Goal: Task Accomplishment & Management: Use online tool/utility

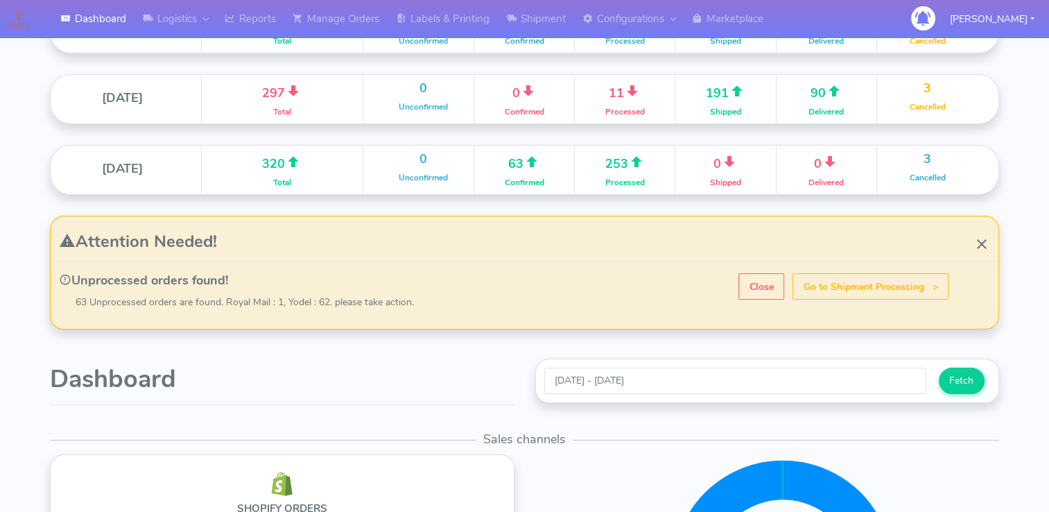
scroll to position [150, 0]
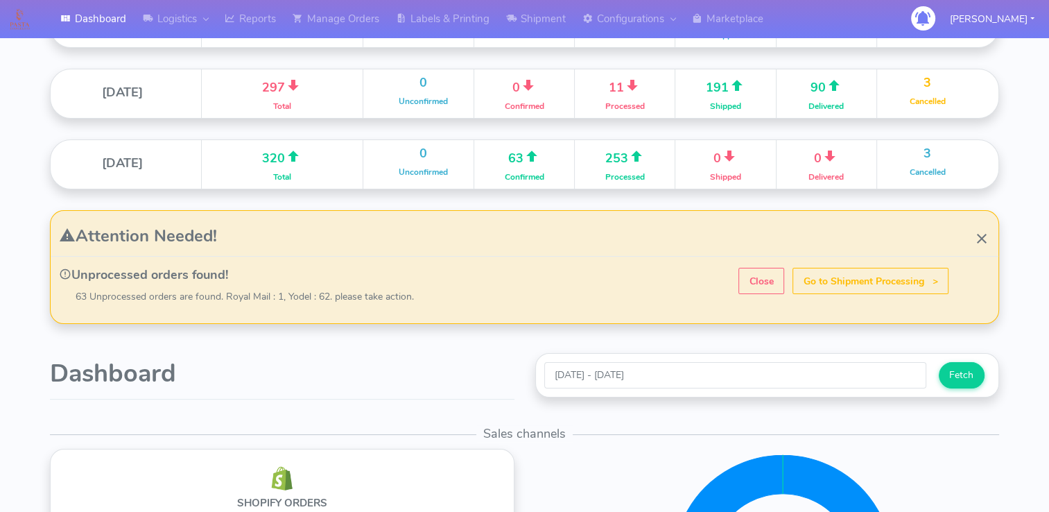
click at [632, 276] on h4 "Unprocessed orders found!" at bounding box center [529, 275] width 940 height 15
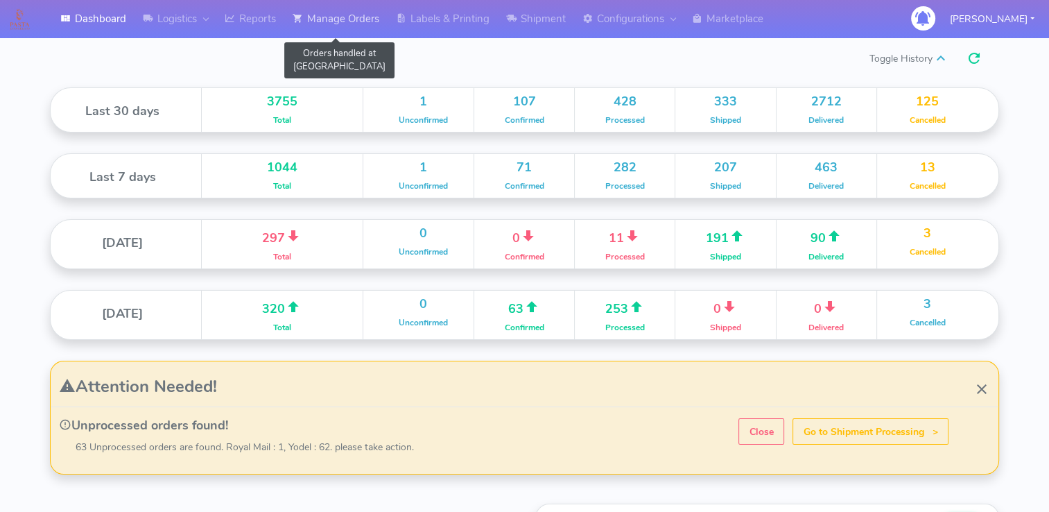
click at [331, 17] on link "Manage Orders" at bounding box center [335, 19] width 103 height 38
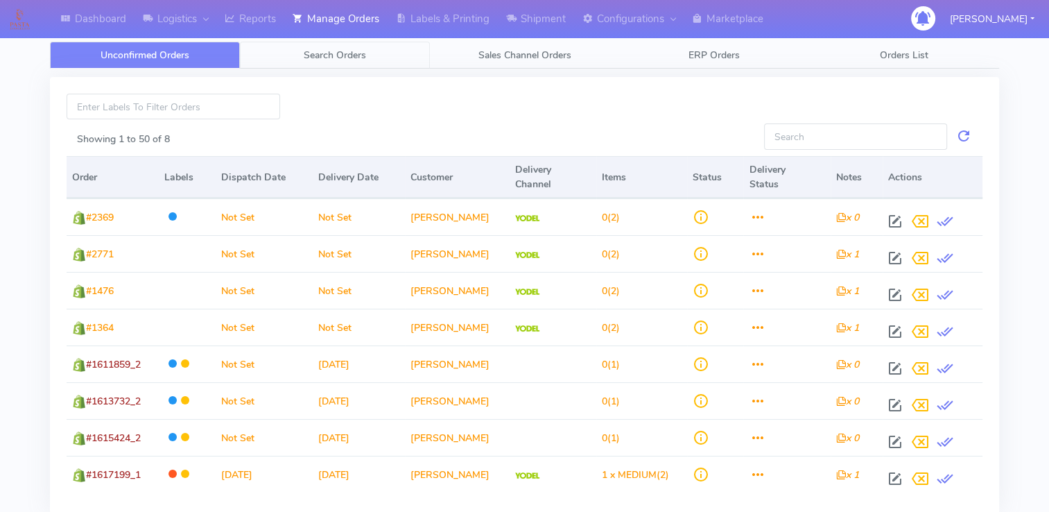
click at [406, 51] on link "Search Orders" at bounding box center [335, 55] width 190 height 27
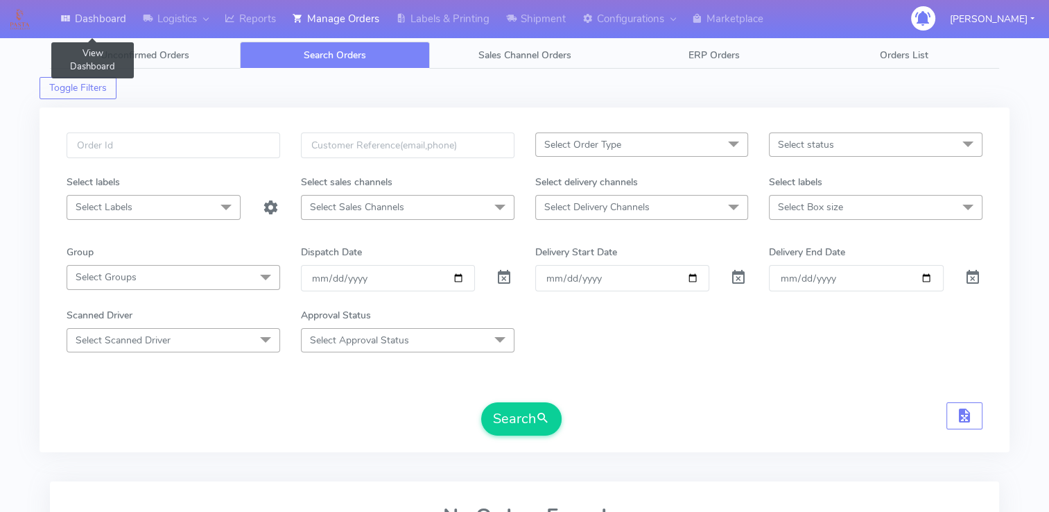
click at [115, 1] on link "Dashboard" at bounding box center [93, 19] width 83 height 38
click at [829, 140] on span "Select status" at bounding box center [806, 144] width 56 height 13
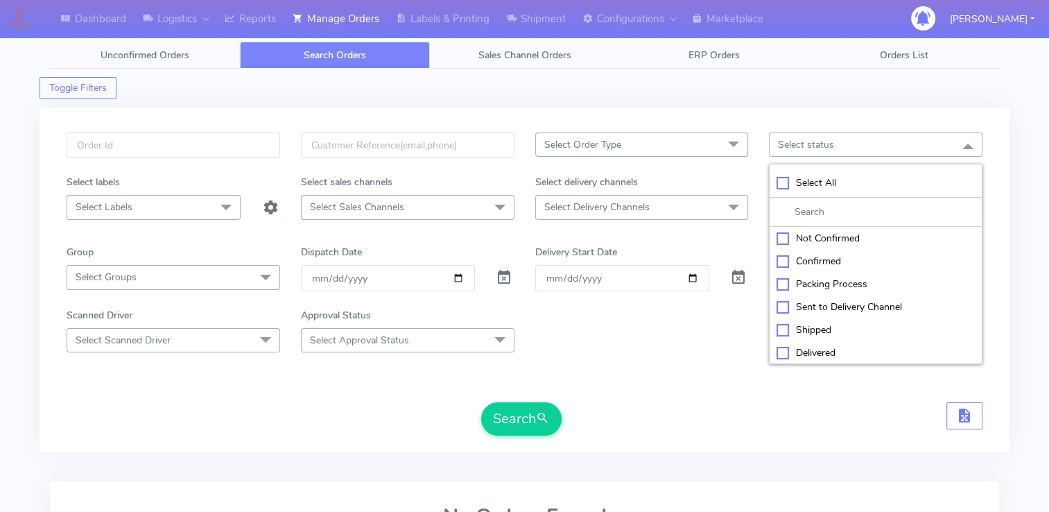
click at [825, 279] on div "Packing Process" at bounding box center [876, 284] width 198 height 15
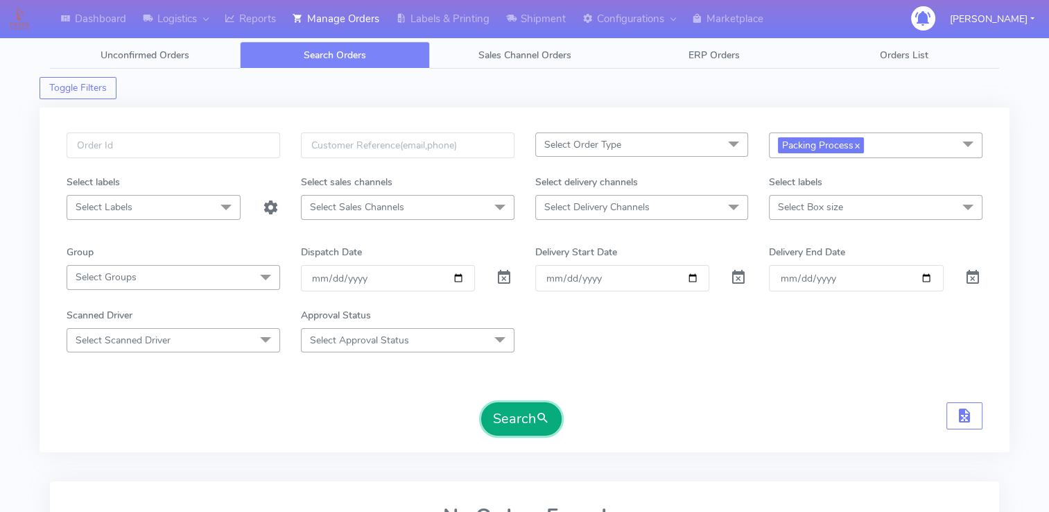
click at [555, 415] on button "Search" at bounding box center [521, 418] width 80 height 33
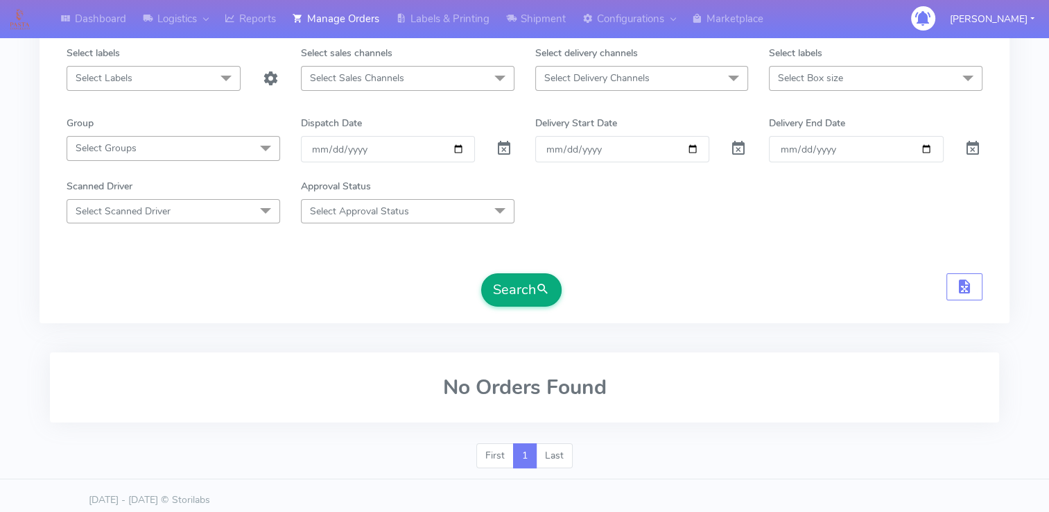
scroll to position [136, 0]
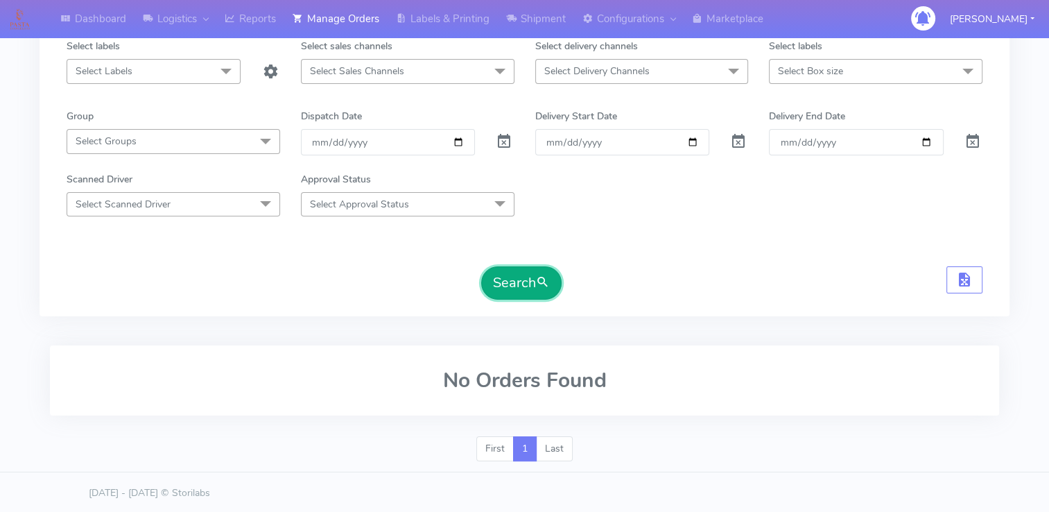
click at [507, 270] on button "Search" at bounding box center [521, 282] width 80 height 33
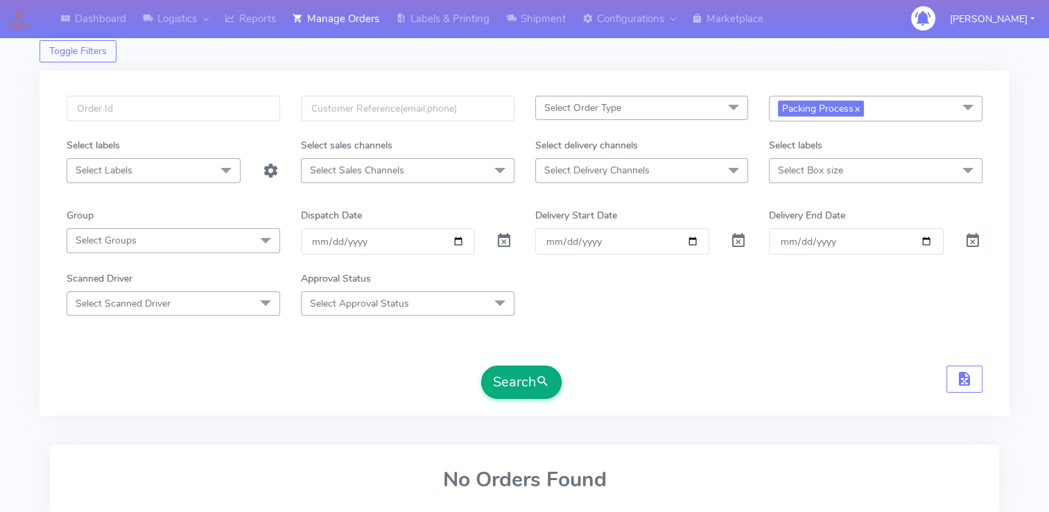
scroll to position [0, 0]
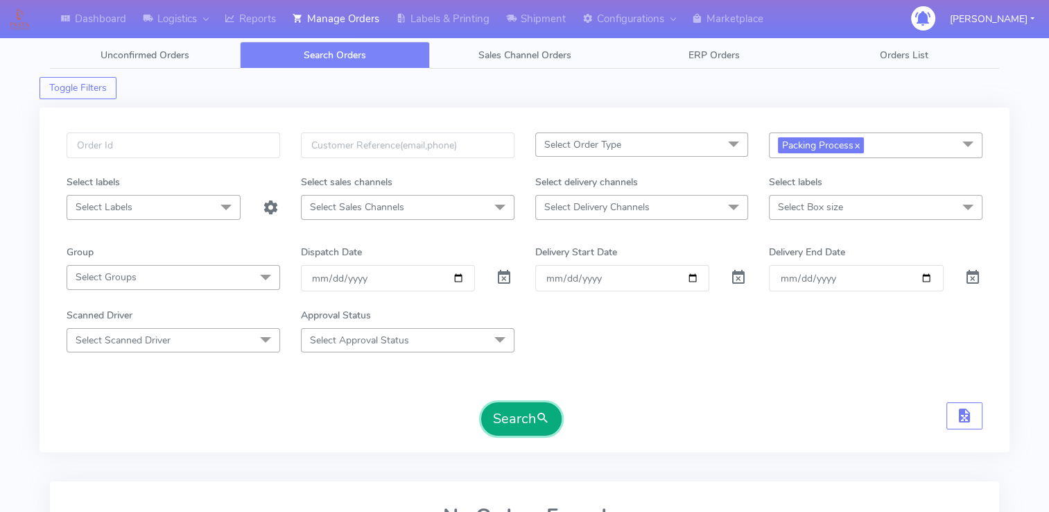
click at [541, 425] on span "submit" at bounding box center [543, 418] width 14 height 19
click at [546, 409] on span "submit" at bounding box center [543, 418] width 14 height 19
click at [515, 413] on button "Search" at bounding box center [521, 418] width 80 height 33
click at [859, 148] on link "x" at bounding box center [857, 144] width 6 height 15
checkbox input "false"
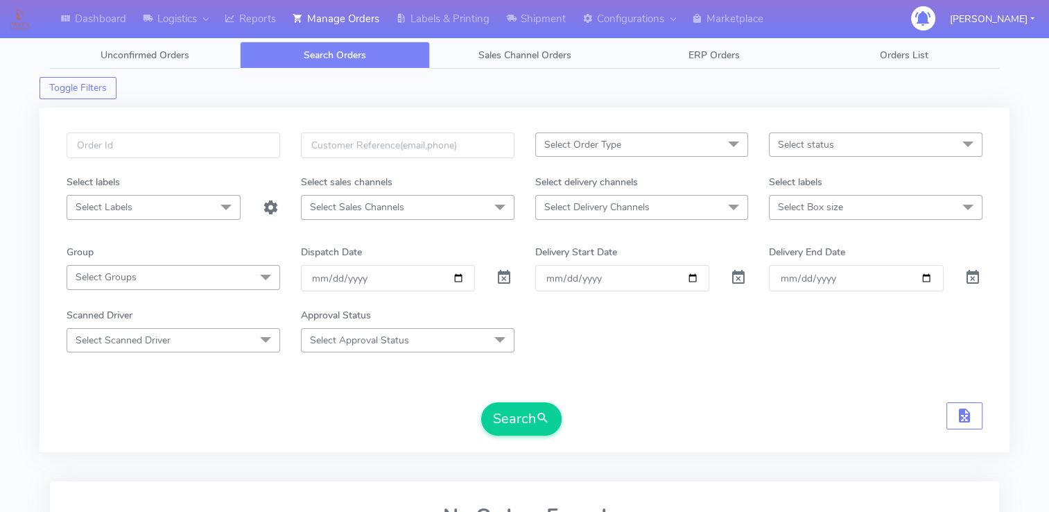
click at [859, 148] on span "Select status" at bounding box center [876, 144] width 214 height 24
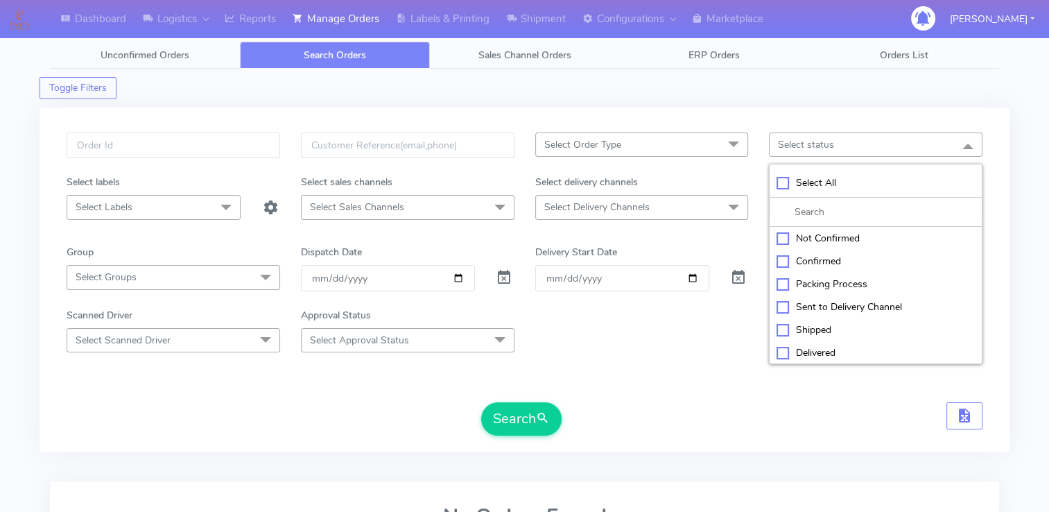
click at [850, 302] on div "Sent to Delivery Channel" at bounding box center [876, 307] width 198 height 15
checkbox input "true"
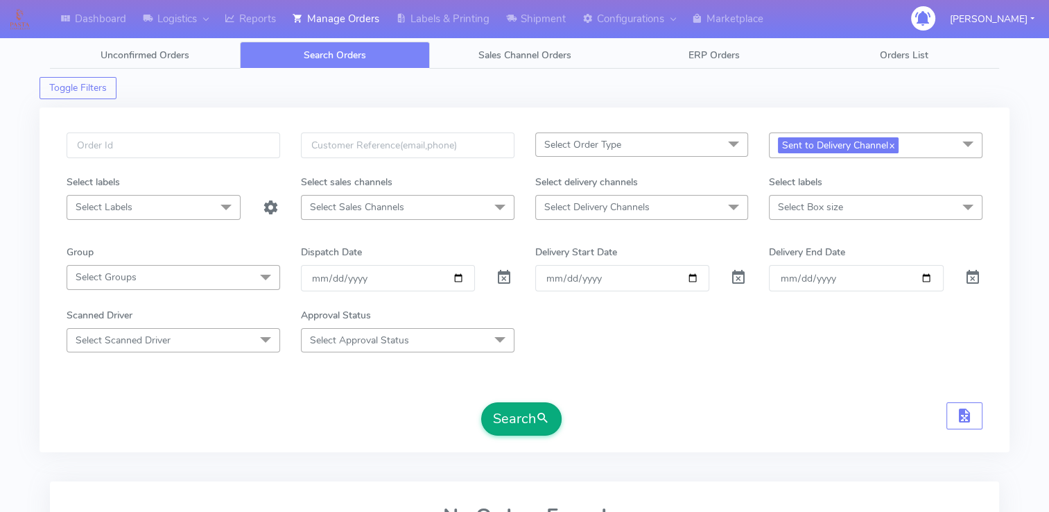
drag, startPoint x: 549, startPoint y: 399, endPoint x: 530, endPoint y: 417, distance: 26.5
click at [530, 417] on form "Select Order Type Select All MEALS ATAVI One Off Pasta Club Gift Kit Event Unkn…" at bounding box center [525, 283] width 916 height 303
click at [530, 417] on button "Search" at bounding box center [521, 418] width 80 height 33
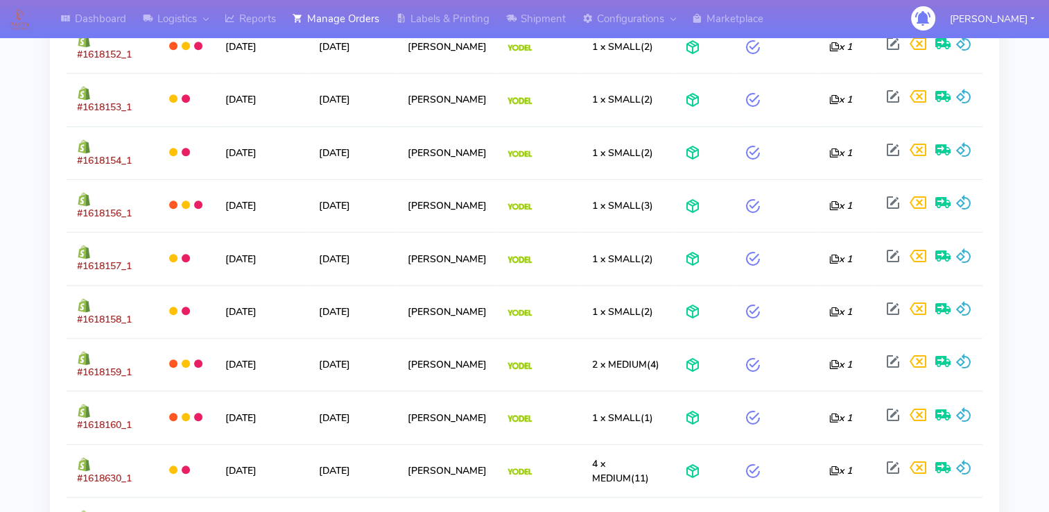
scroll to position [1487, 0]
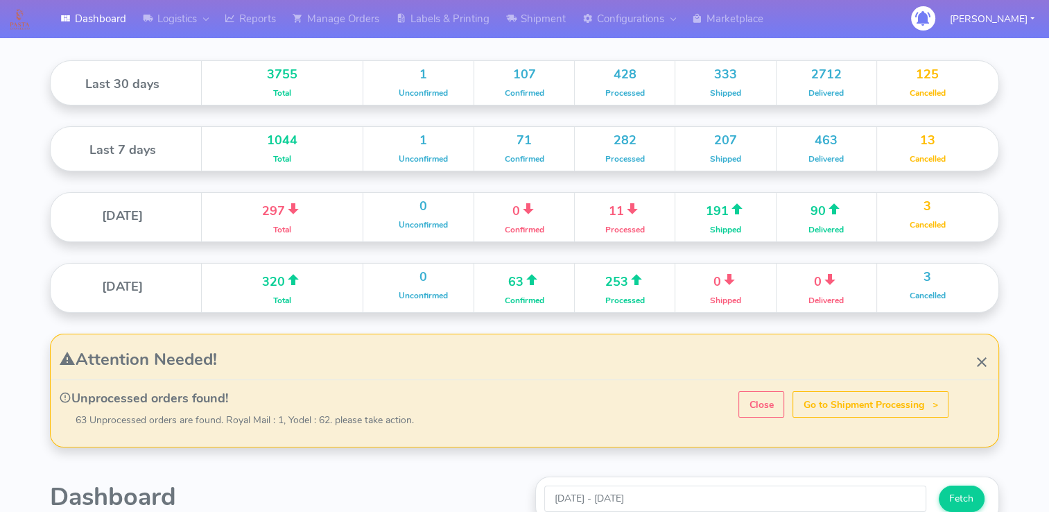
scroll to position [26, 0]
click at [609, 387] on div "Attention Needed! Go to Shipment Processing > Close Unprocessed orders found! 6…" at bounding box center [524, 391] width 969 height 96
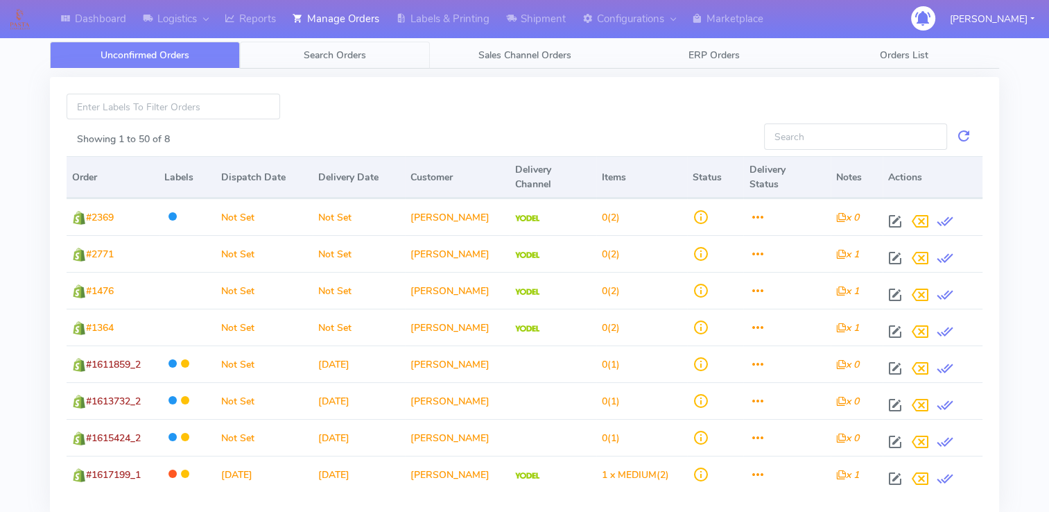
click at [347, 49] on span "Search Orders" at bounding box center [335, 55] width 62 height 13
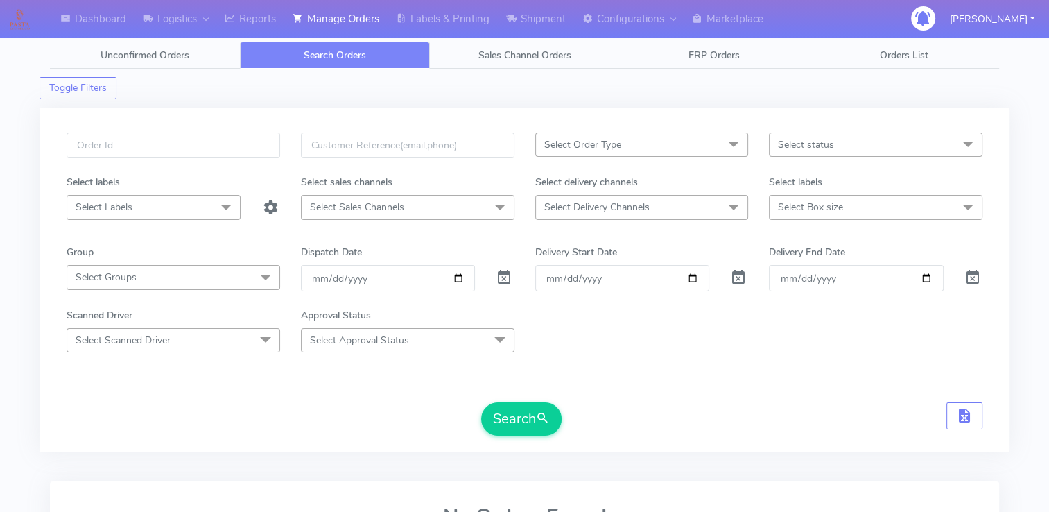
click at [914, 140] on span "Select status" at bounding box center [876, 144] width 214 height 24
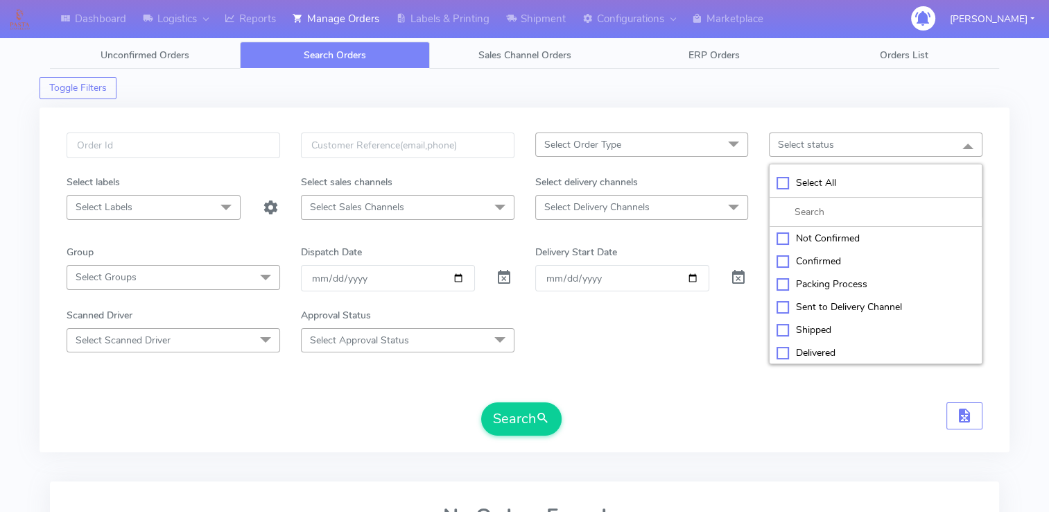
click at [852, 259] on div "Confirmed" at bounding box center [876, 261] width 198 height 15
checkbox input "true"
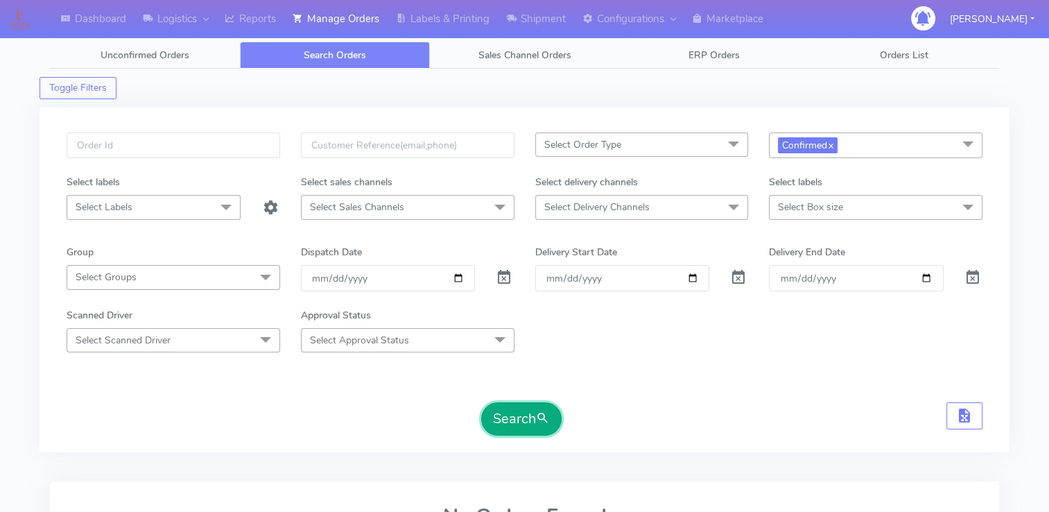
click at [505, 422] on button "Search" at bounding box center [521, 418] width 80 height 33
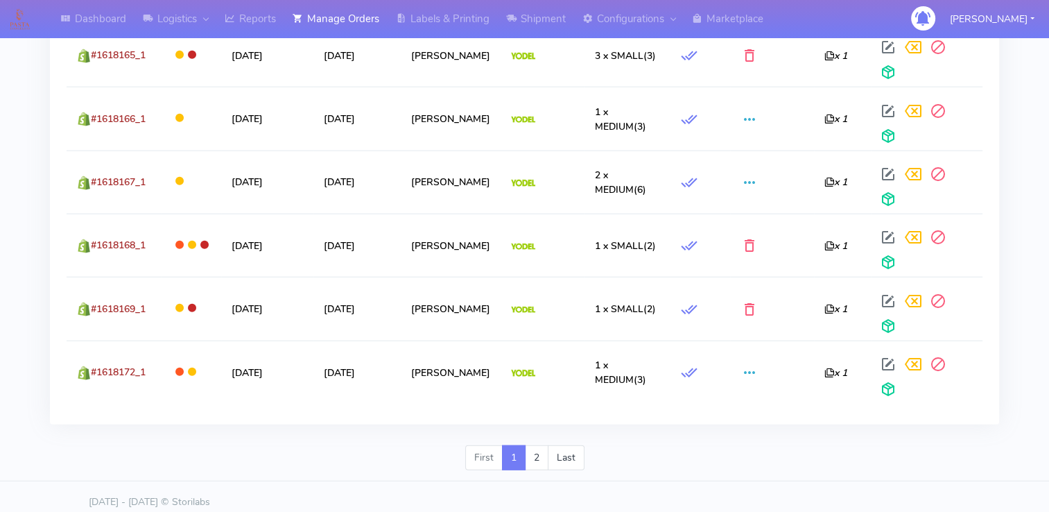
scroll to position [3370, 0]
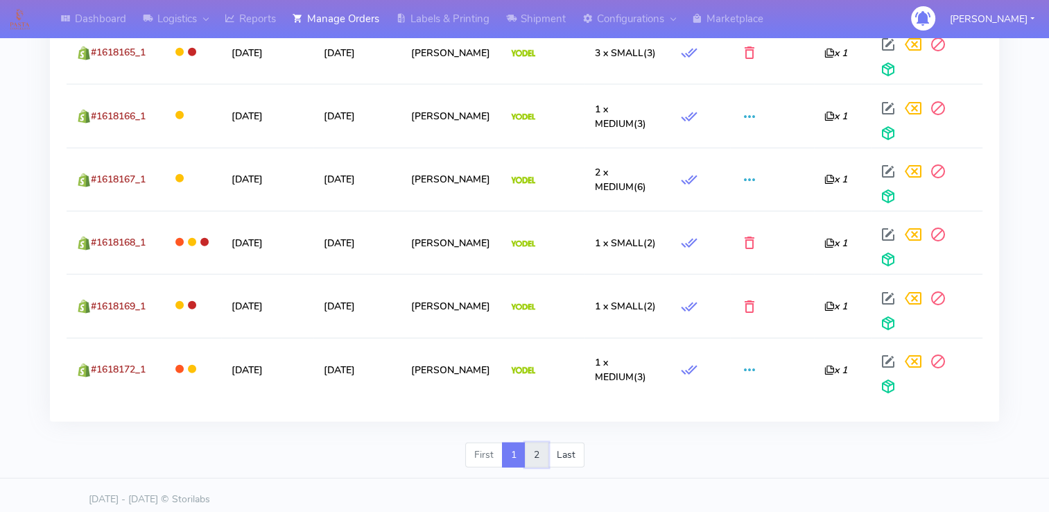
click at [530, 457] on link "2" at bounding box center [537, 454] width 24 height 25
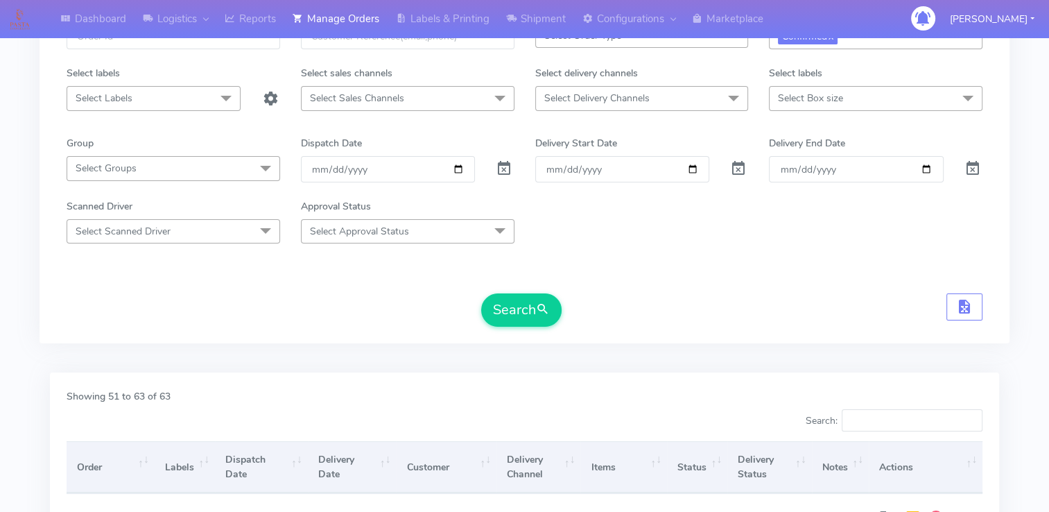
scroll to position [77, 0]
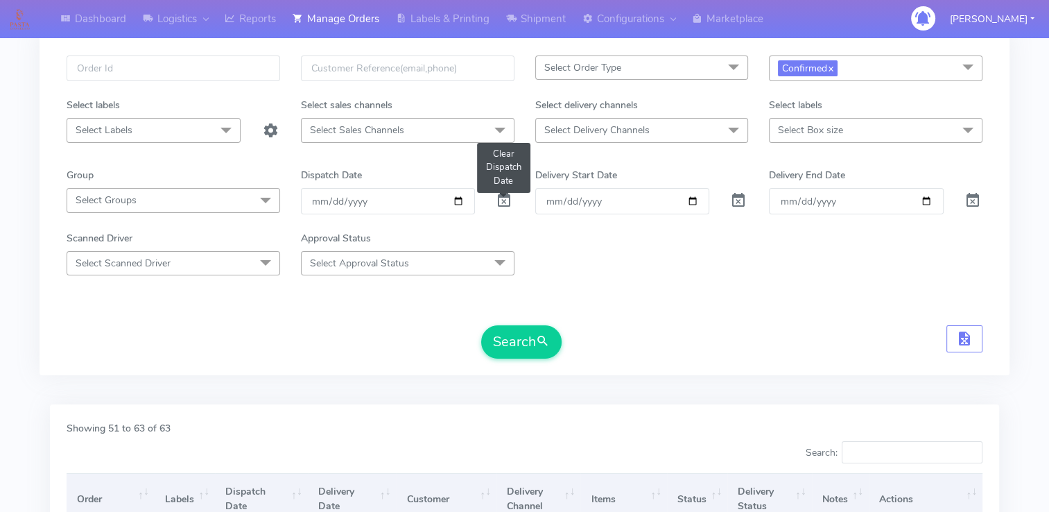
click at [505, 198] on span at bounding box center [504, 203] width 17 height 13
click at [462, 198] on input "date" at bounding box center [388, 201] width 174 height 26
type input "2025-08-30"
click at [519, 345] on button "Search" at bounding box center [521, 341] width 80 height 33
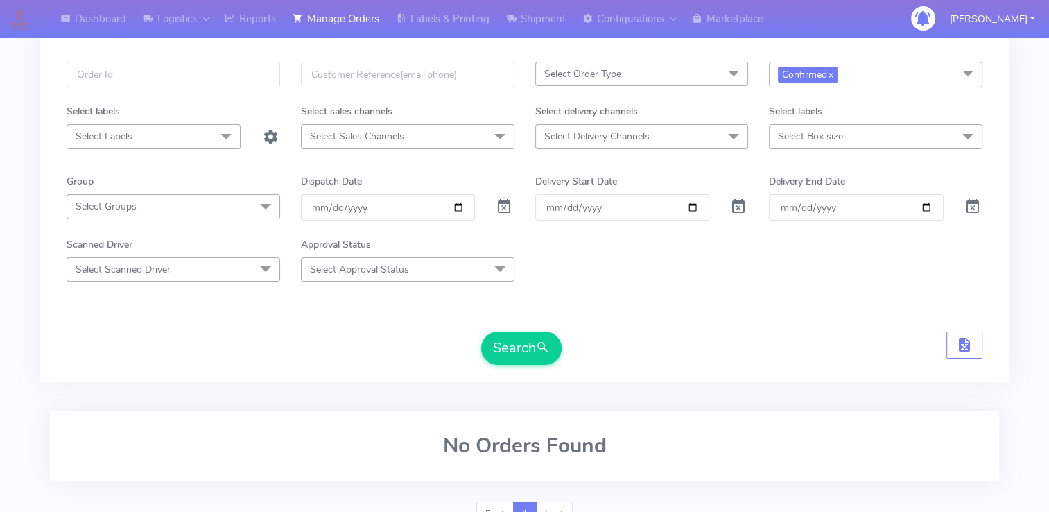
scroll to position [0, 0]
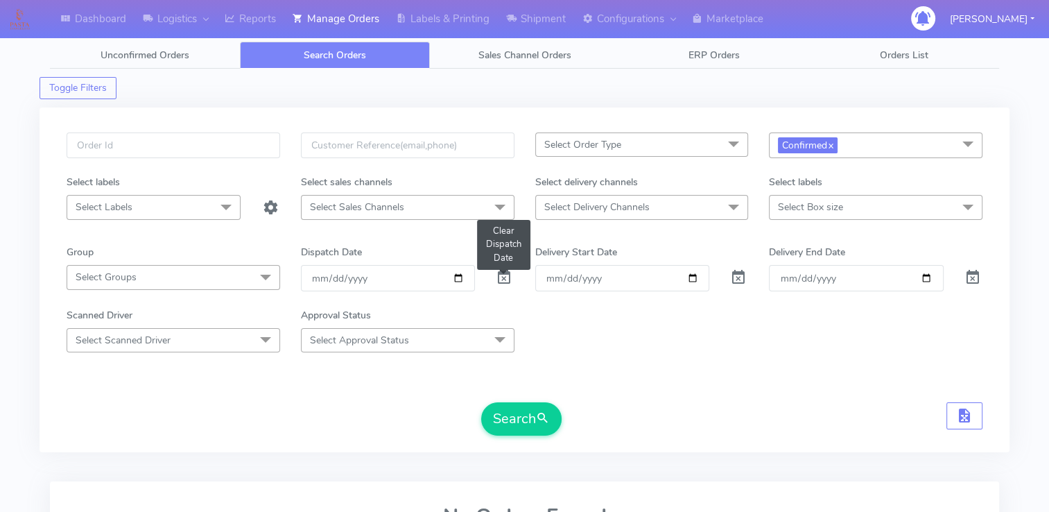
click at [498, 274] on span at bounding box center [504, 280] width 17 height 13
click at [458, 279] on input "date" at bounding box center [388, 278] width 174 height 26
type input "2025-09-01"
click at [515, 410] on button "Search" at bounding box center [521, 418] width 80 height 33
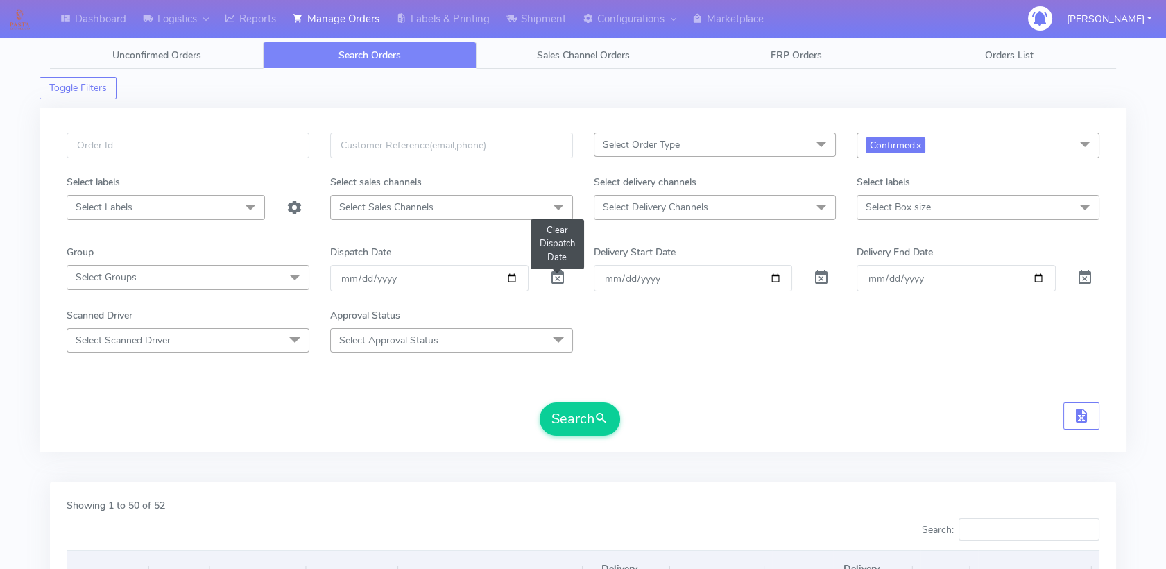
click at [555, 280] on span at bounding box center [557, 280] width 17 height 13
click at [516, 278] on input "date" at bounding box center [429, 278] width 198 height 26
type input "2025-08-29"
click at [567, 425] on button "Search" at bounding box center [580, 418] width 80 height 33
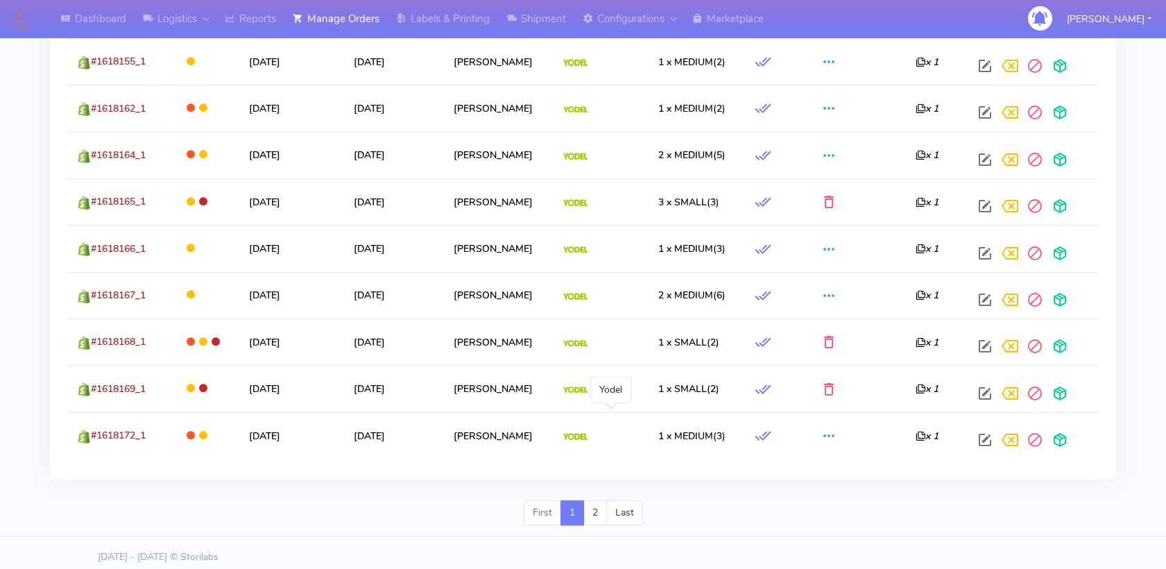
scroll to position [2484, 0]
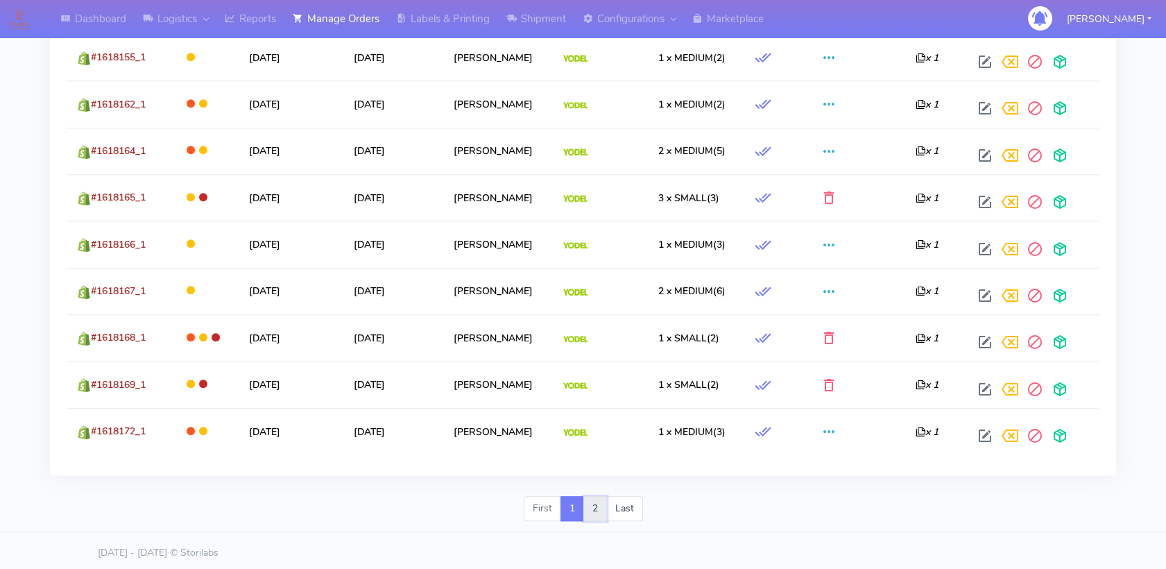
click at [601, 499] on link "2" at bounding box center [595, 508] width 24 height 25
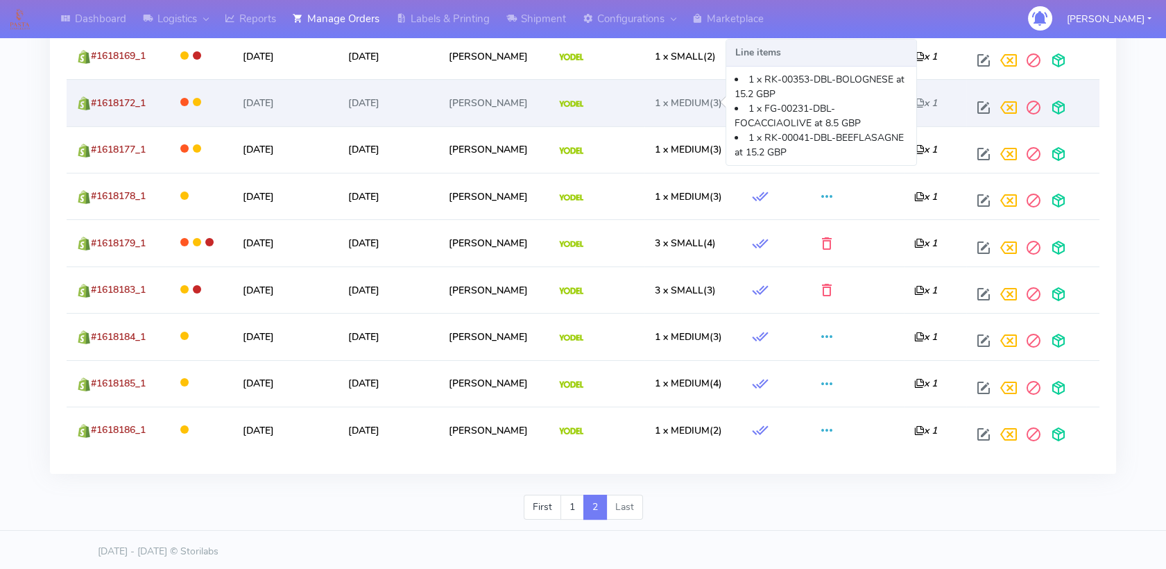
scroll to position [757, 0]
